Goal: Task Accomplishment & Management: Manage account settings

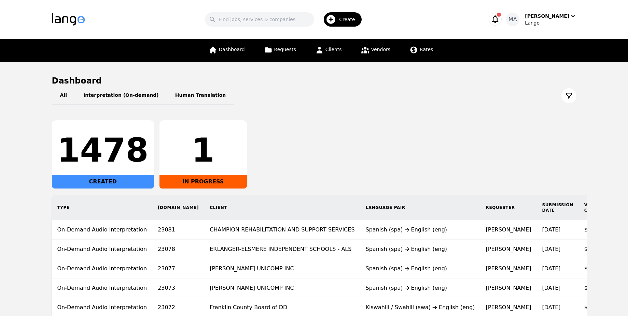
click at [549, 27] on div "Search Create MA [PERSON_NAME]" at bounding box center [314, 20] width 524 height 20
click at [542, 23] on div "Lango" at bounding box center [550, 22] width 51 height 7
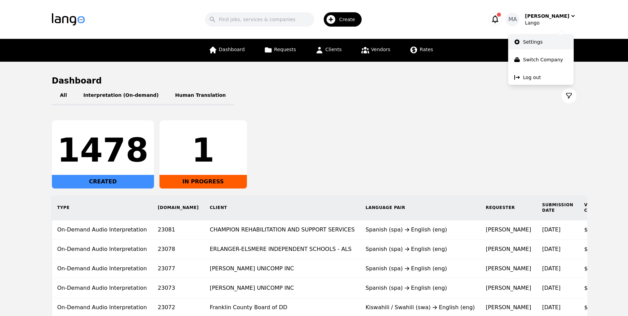
click at [526, 40] on p "Settings" at bounding box center [532, 42] width 19 height 7
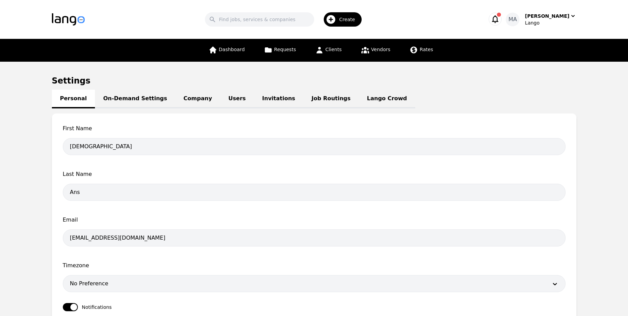
click at [220, 97] on link "Users" at bounding box center [237, 99] width 34 height 19
